Goal: Transaction & Acquisition: Purchase product/service

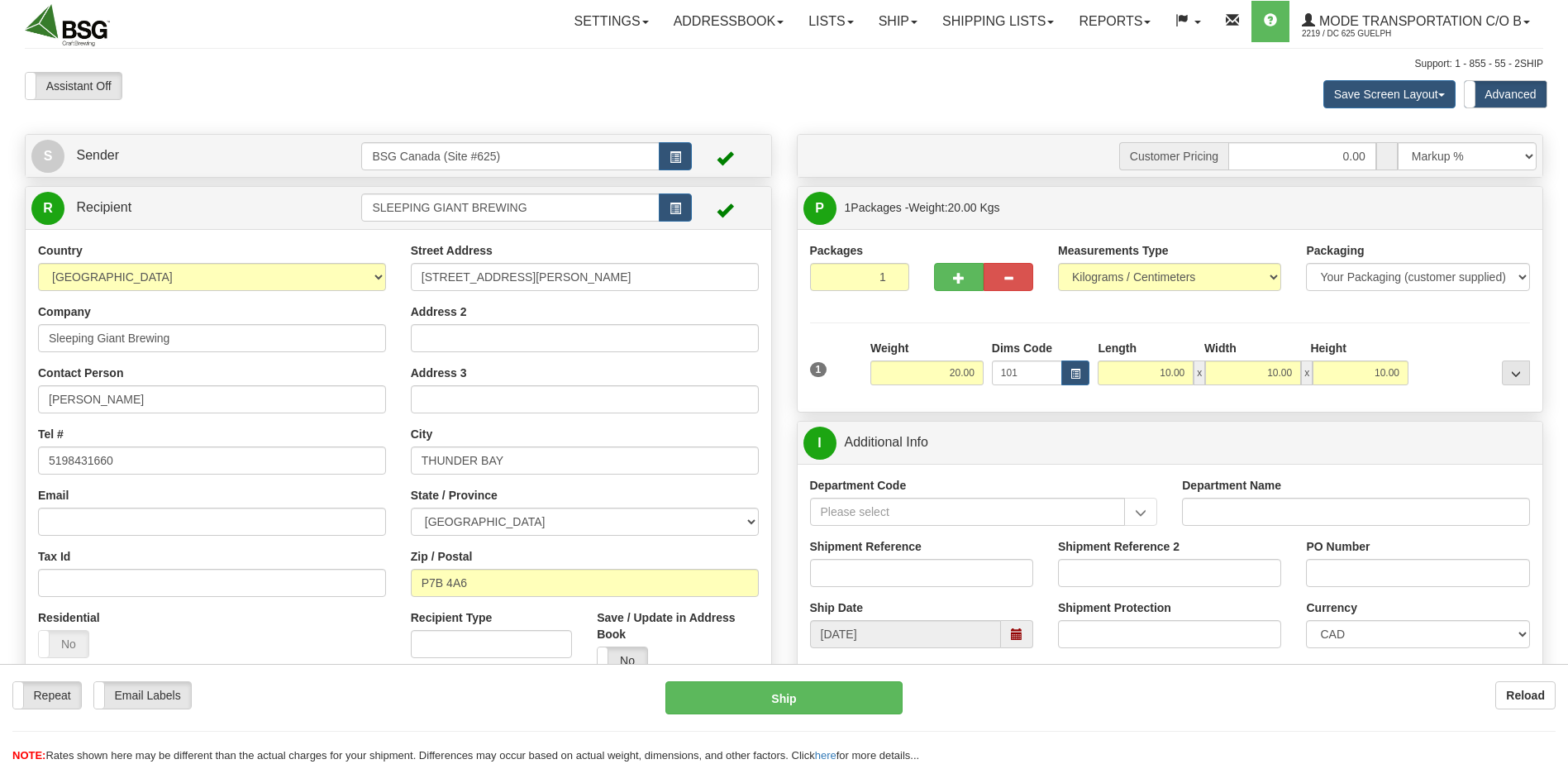
select select "1"
drag, startPoint x: 566, startPoint y: 201, endPoint x: 341, endPoint y: 216, distance: 225.5
click at [343, 216] on tr "R Recipient SLEEPING GIANT BREWING" at bounding box center [398, 208] width 734 height 34
type input "halls apple"
drag, startPoint x: 343, startPoint y: 581, endPoint x: 307, endPoint y: 581, distance: 36.0
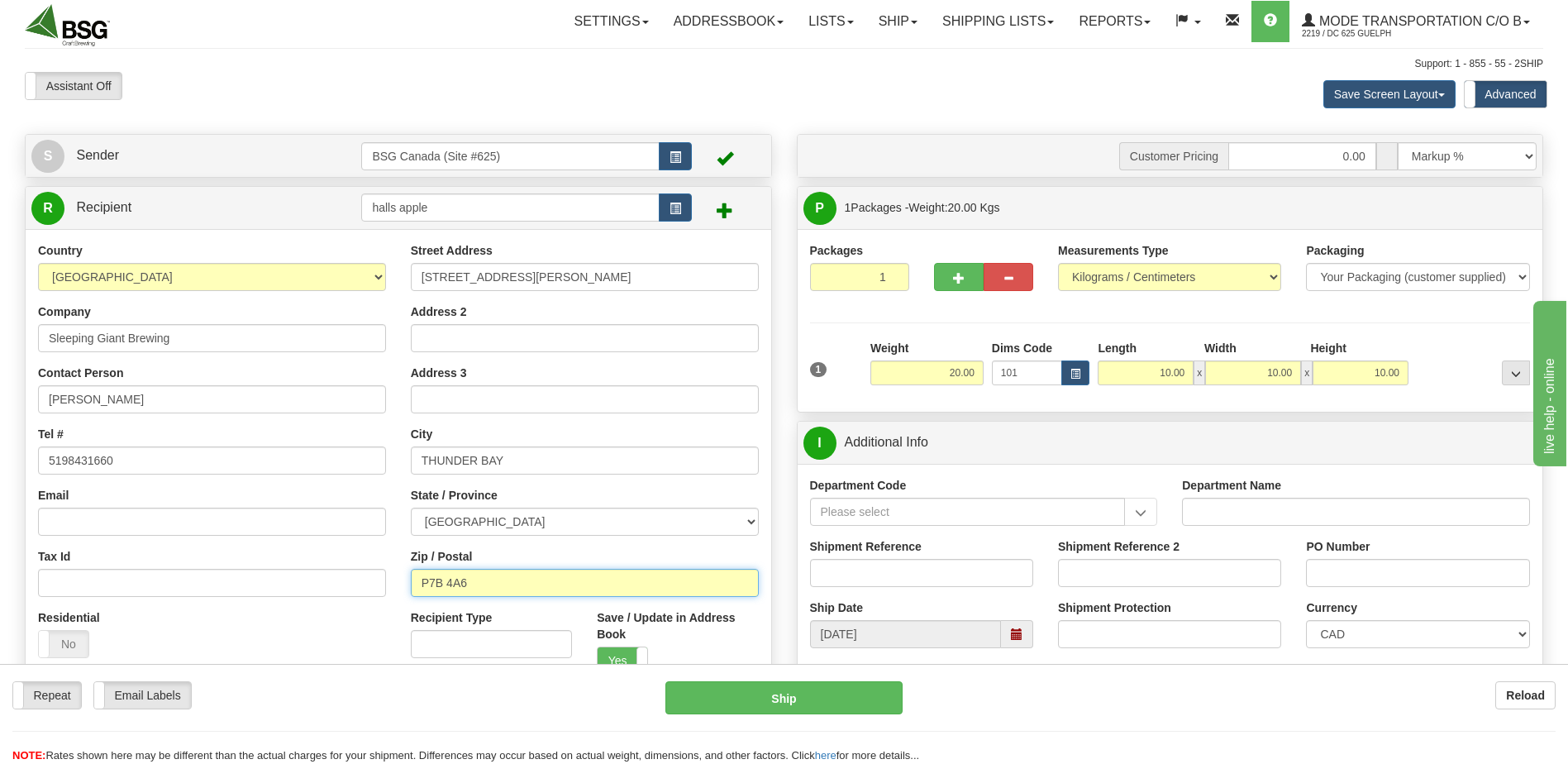
click at [323, 581] on div "Country [GEOGRAPHIC_DATA] [GEOGRAPHIC_DATA] [GEOGRAPHIC_DATA] [GEOGRAPHIC_DATA]…" at bounding box center [398, 465] width 745 height 445
click at [605, 582] on input "P7B 4A6" at bounding box center [584, 582] width 348 height 28
drag, startPoint x: 523, startPoint y: 581, endPoint x: 329, endPoint y: 573, distance: 194.2
click at [376, 572] on div "Country [GEOGRAPHIC_DATA] [GEOGRAPHIC_DATA] [GEOGRAPHIC_DATA] [GEOGRAPHIC_DATA]…" at bounding box center [398, 465] width 745 height 445
paste input "K6V 5T2"
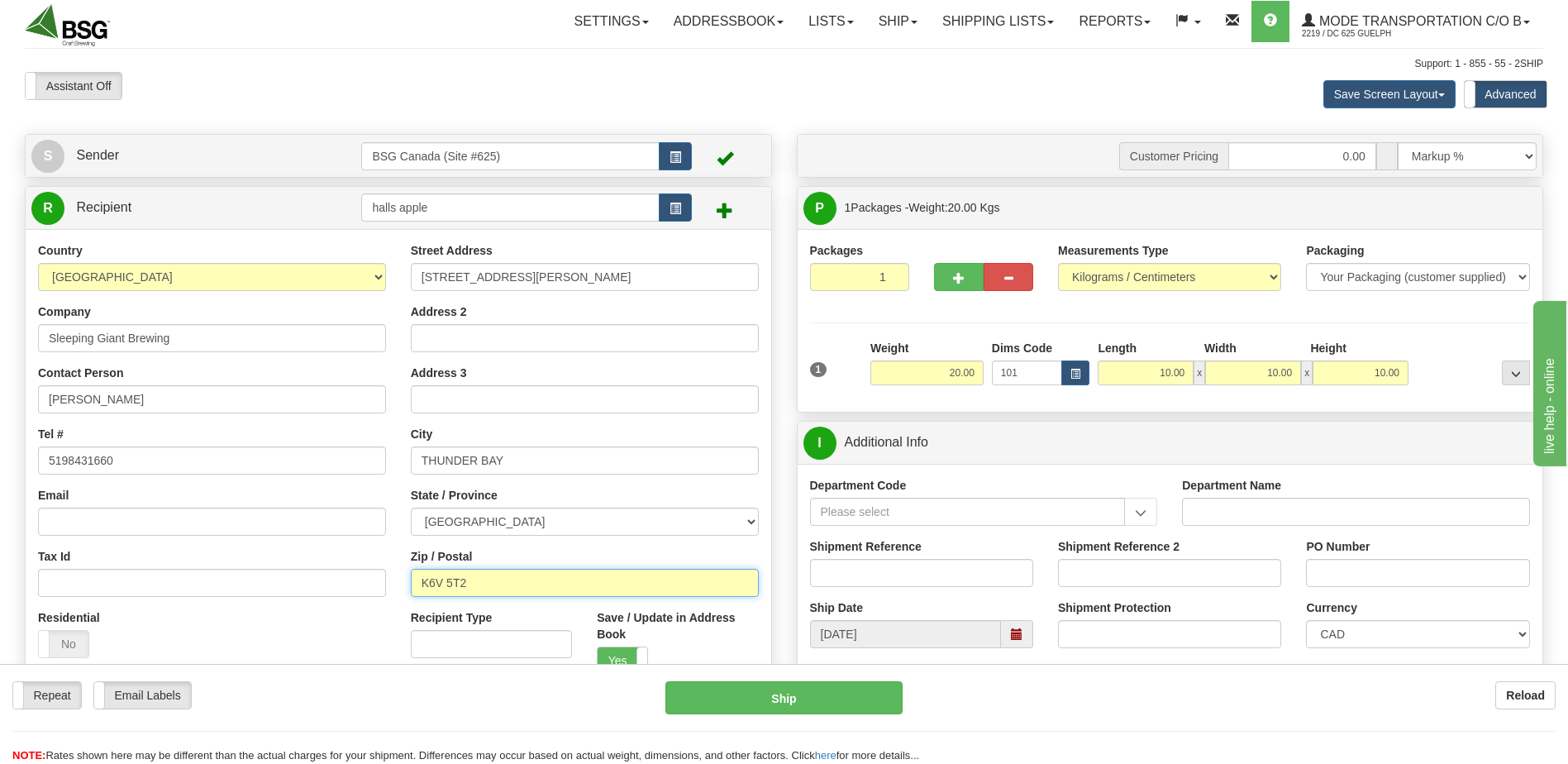
type input "K6V 5T2"
click at [561, 457] on input "THUNDER BAY" at bounding box center [584, 460] width 348 height 28
drag, startPoint x: 559, startPoint y: 459, endPoint x: 347, endPoint y: 452, distance: 212.1
click at [347, 452] on div "Country [GEOGRAPHIC_DATA] [GEOGRAPHIC_DATA] [GEOGRAPHIC_DATA] [GEOGRAPHIC_DATA]…" at bounding box center [398, 465] width 745 height 445
type input "[GEOGRAPHIC_DATA]"
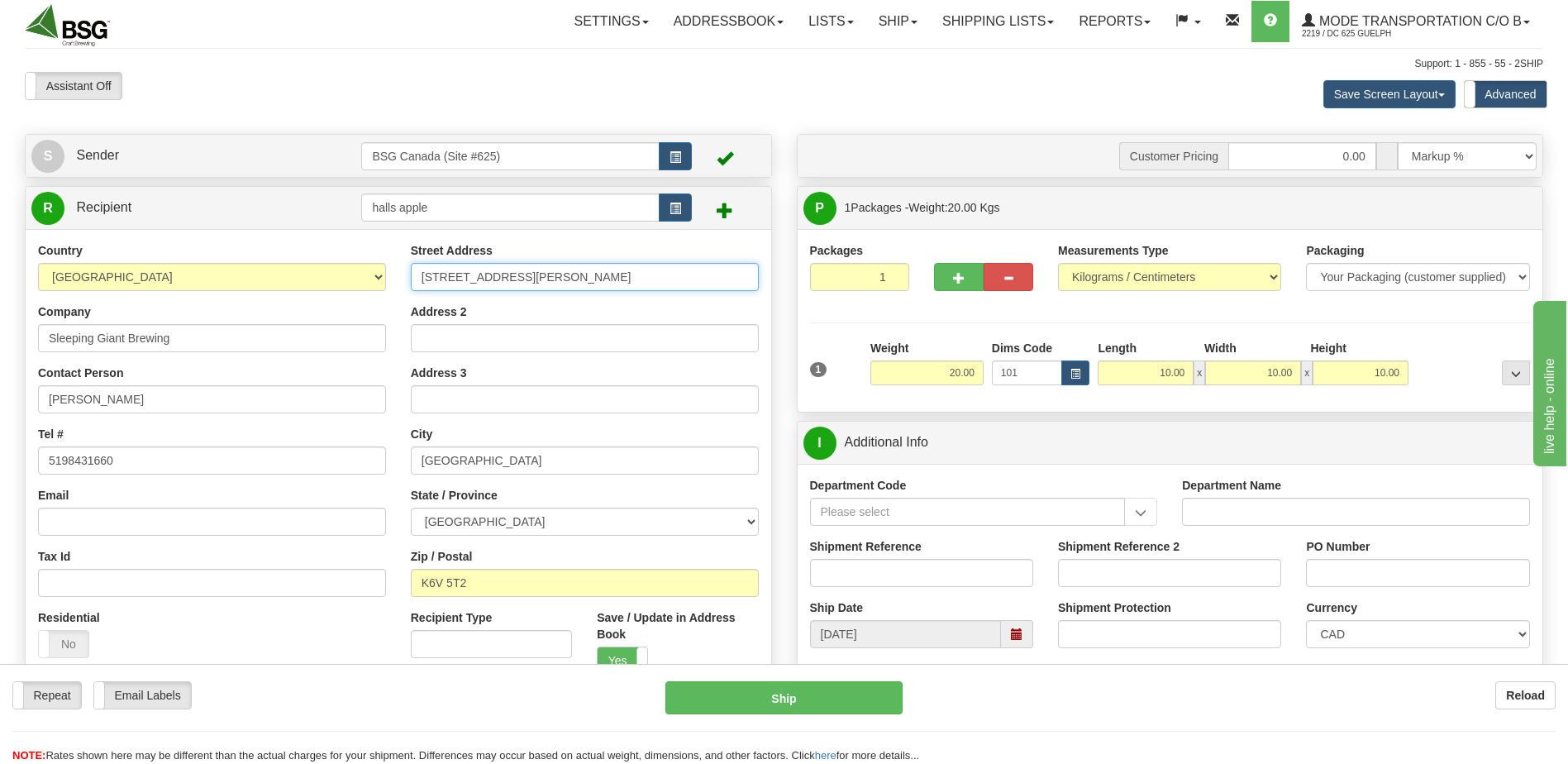
drag, startPoint x: 651, startPoint y: 282, endPoint x: 425, endPoint y: 287, distance: 226.1
click at [425, 287] on input "[STREET_ADDRESS][PERSON_NAME]" at bounding box center [584, 277] width 348 height 28
type input "7"
type input "[STREET_ADDRESS],"
type input "[GEOGRAPHIC_DATA], [GEOGRAPHIC_DATA]"
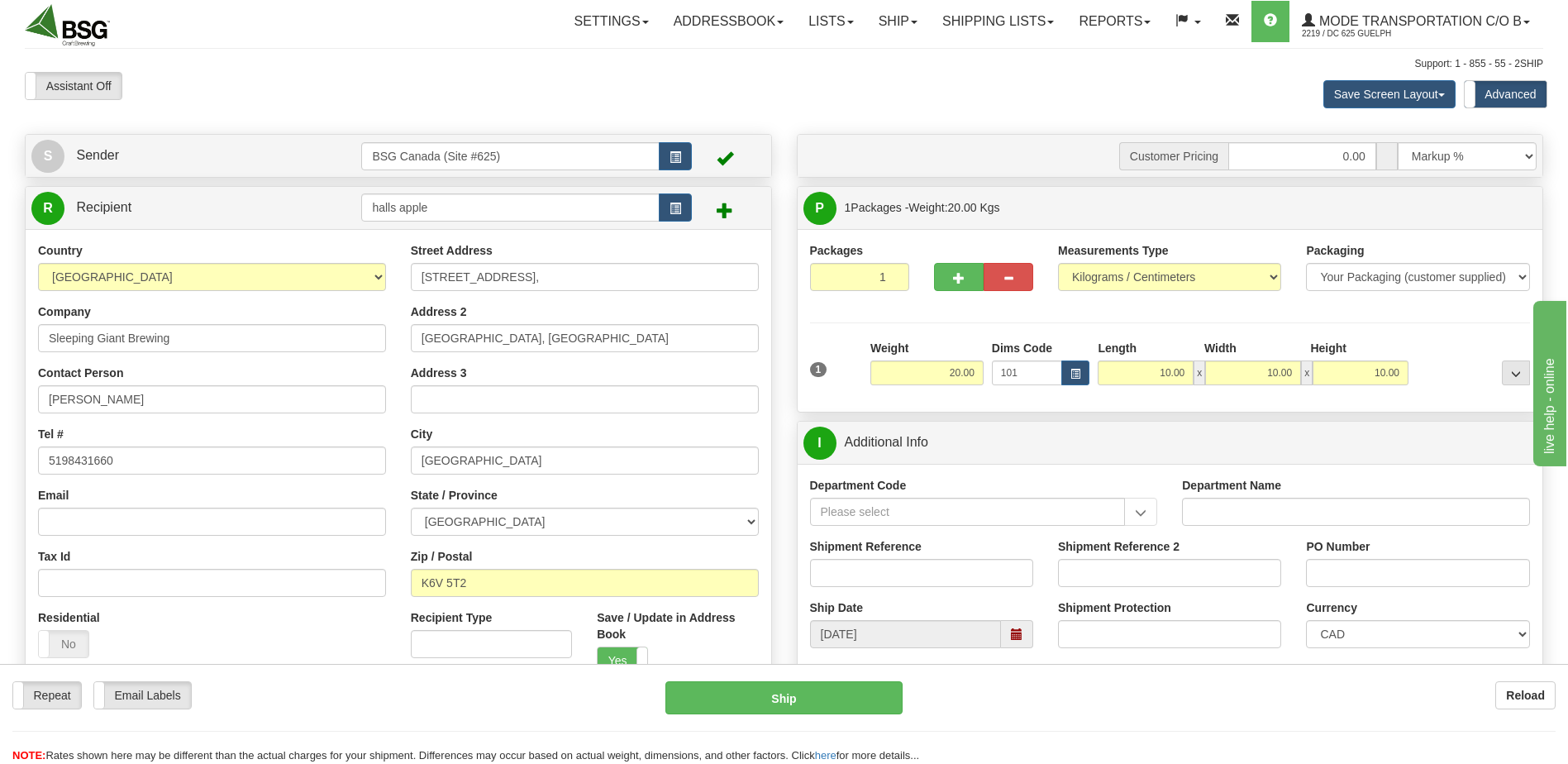
type input "CAN K6V 5T2"
click at [967, 272] on button "button" at bounding box center [959, 277] width 49 height 28
click at [961, 276] on span "button" at bounding box center [959, 278] width 12 height 11
type input "3"
drag, startPoint x: 936, startPoint y: 371, endPoint x: 1420, endPoint y: 374, distance: 484.0
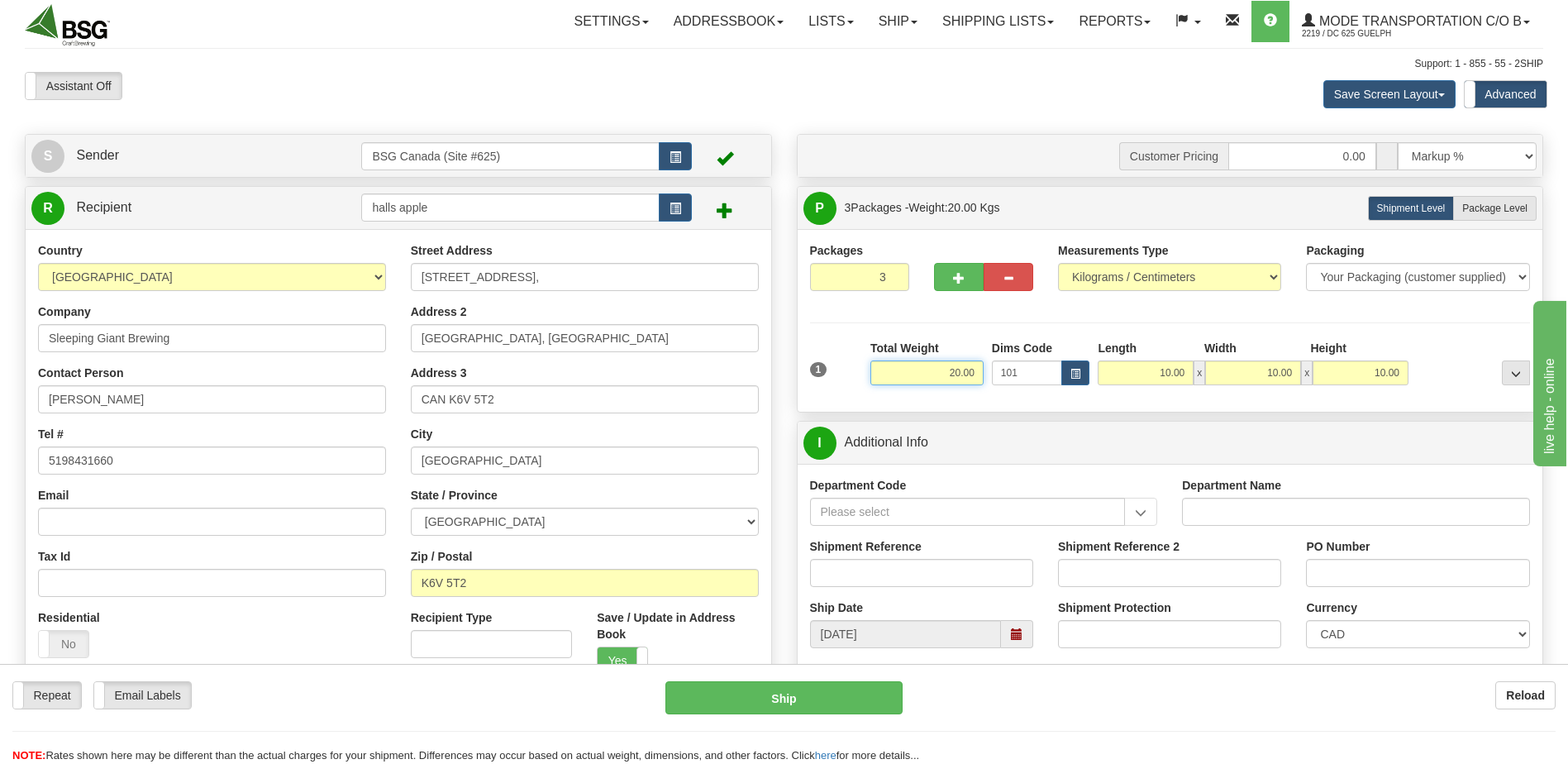
click at [1272, 377] on div "1 Total Weight 20.00 Dims Code 101 x" at bounding box center [1169, 369] width 729 height 58
type input "40.00"
click at [1500, 348] on div at bounding box center [1473, 362] width 121 height 46
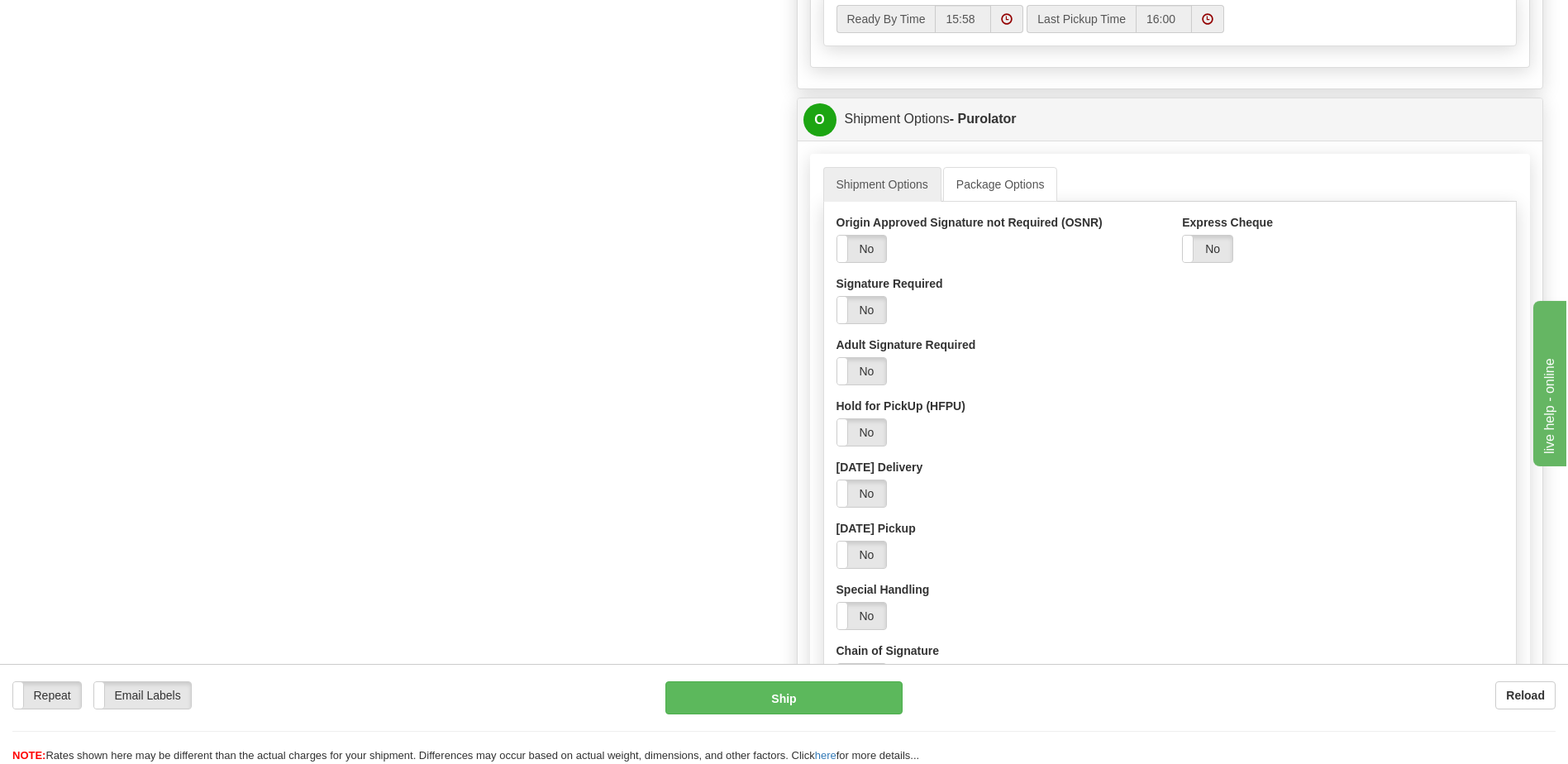
scroll to position [1323, 0]
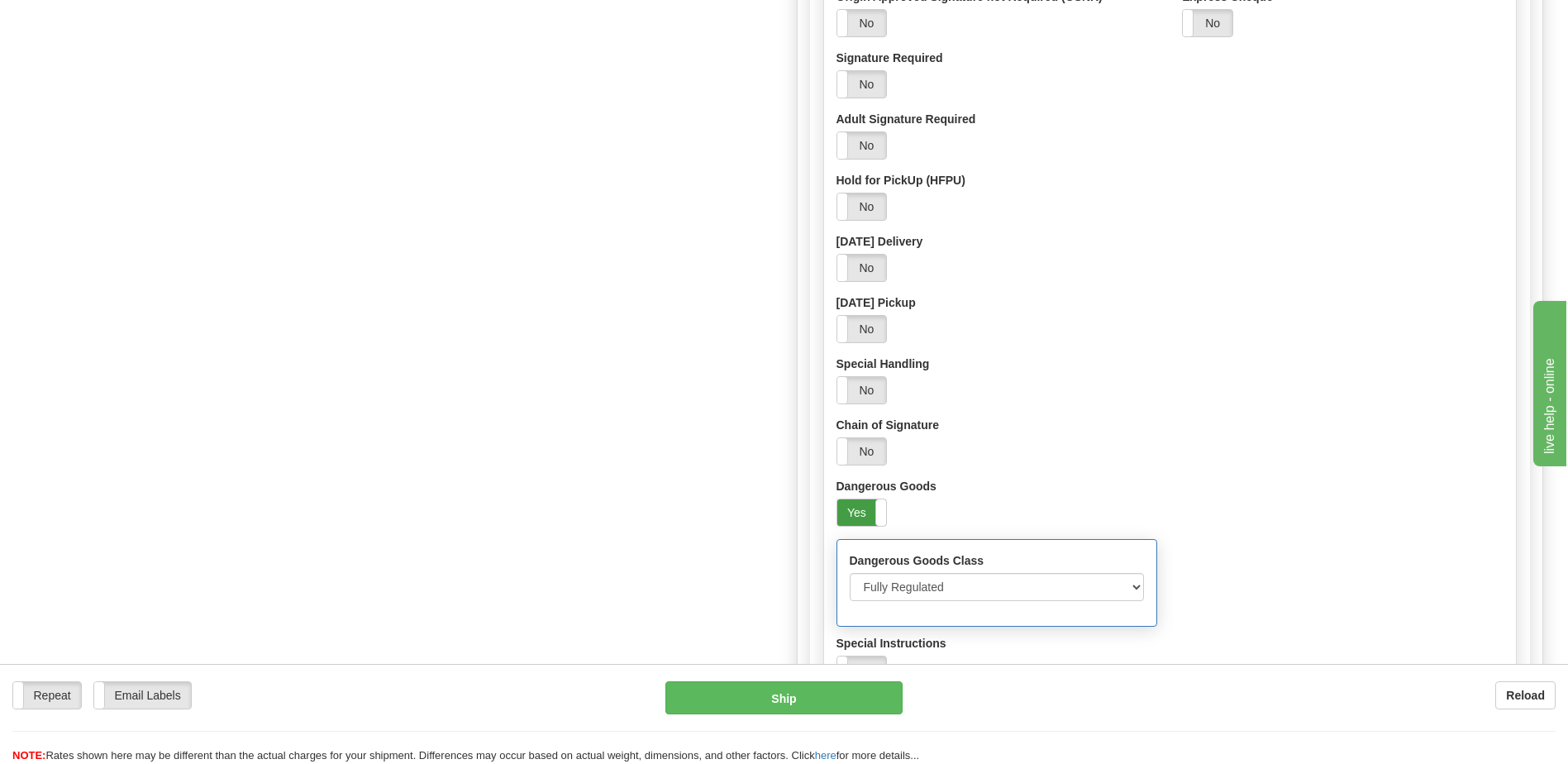
click at [853, 505] on label "Yes" at bounding box center [862, 512] width 49 height 26
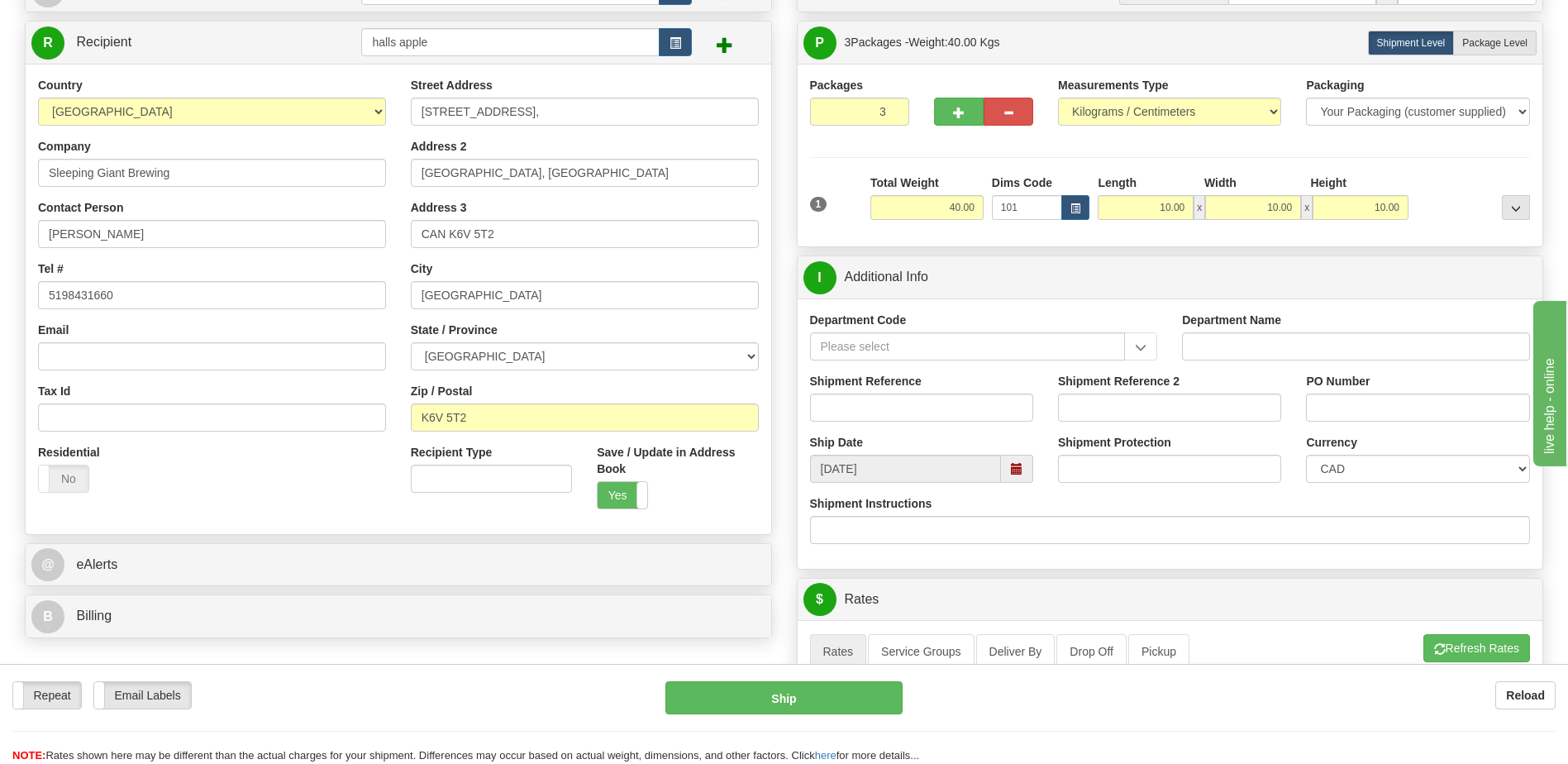
scroll to position [496, 0]
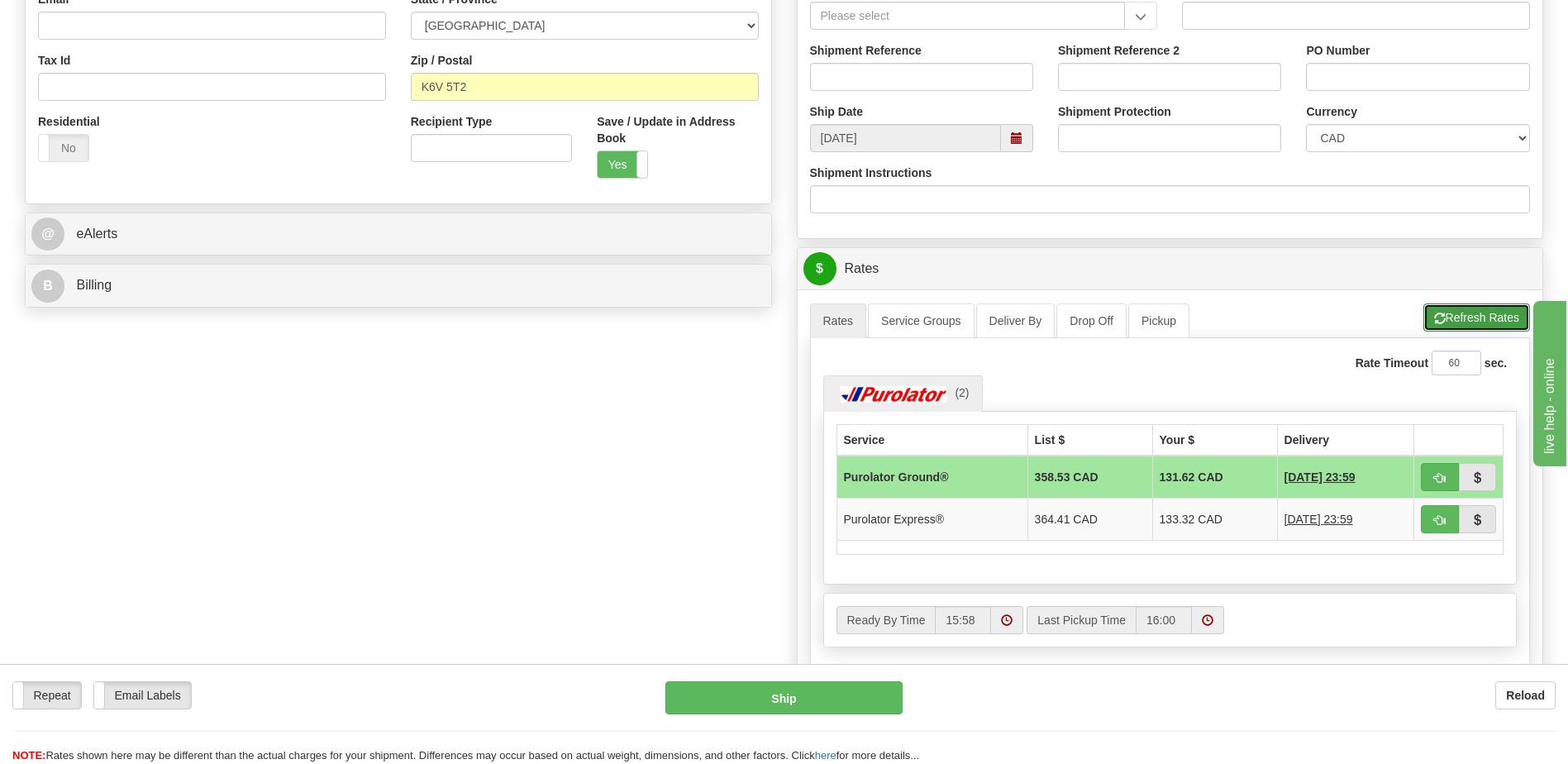
click at [1471, 316] on button "Refresh Rates" at bounding box center [1477, 317] width 107 height 28
